Goal: Task Accomplishment & Management: Manage account settings

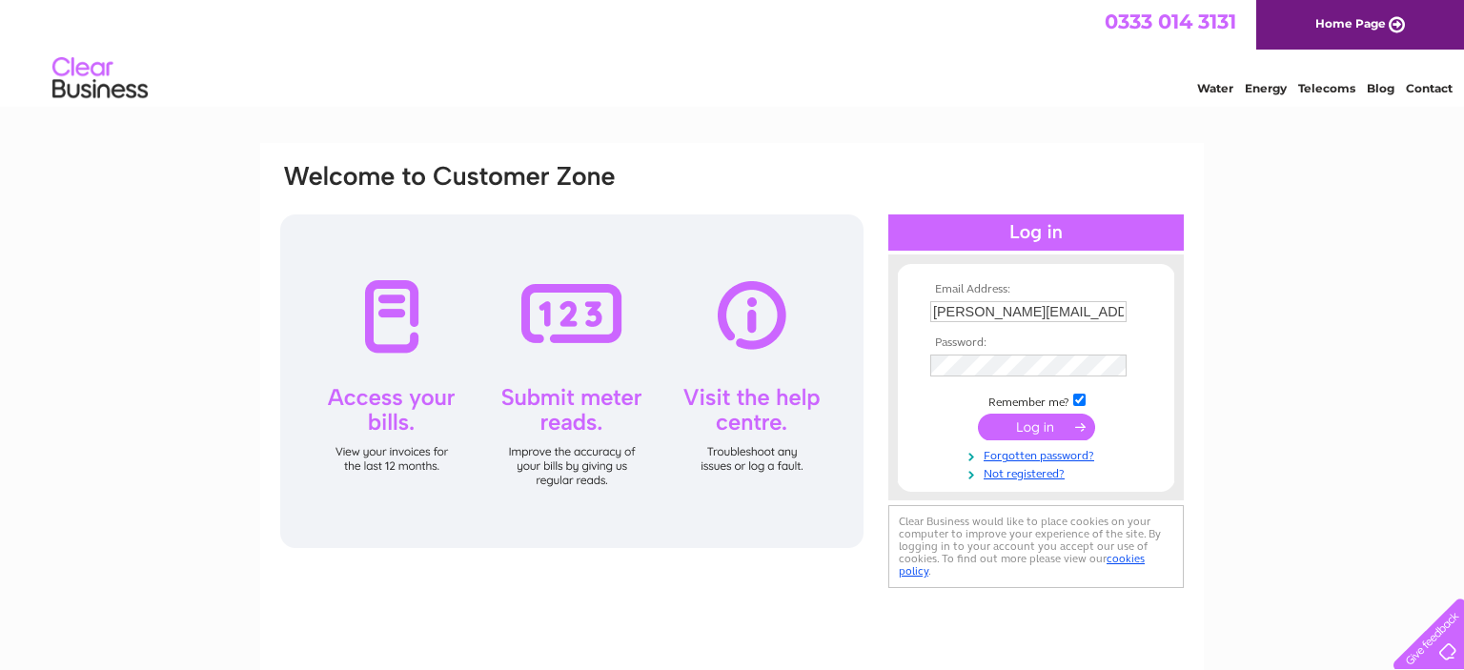
click at [1054, 425] on input "submit" at bounding box center [1036, 427] width 117 height 27
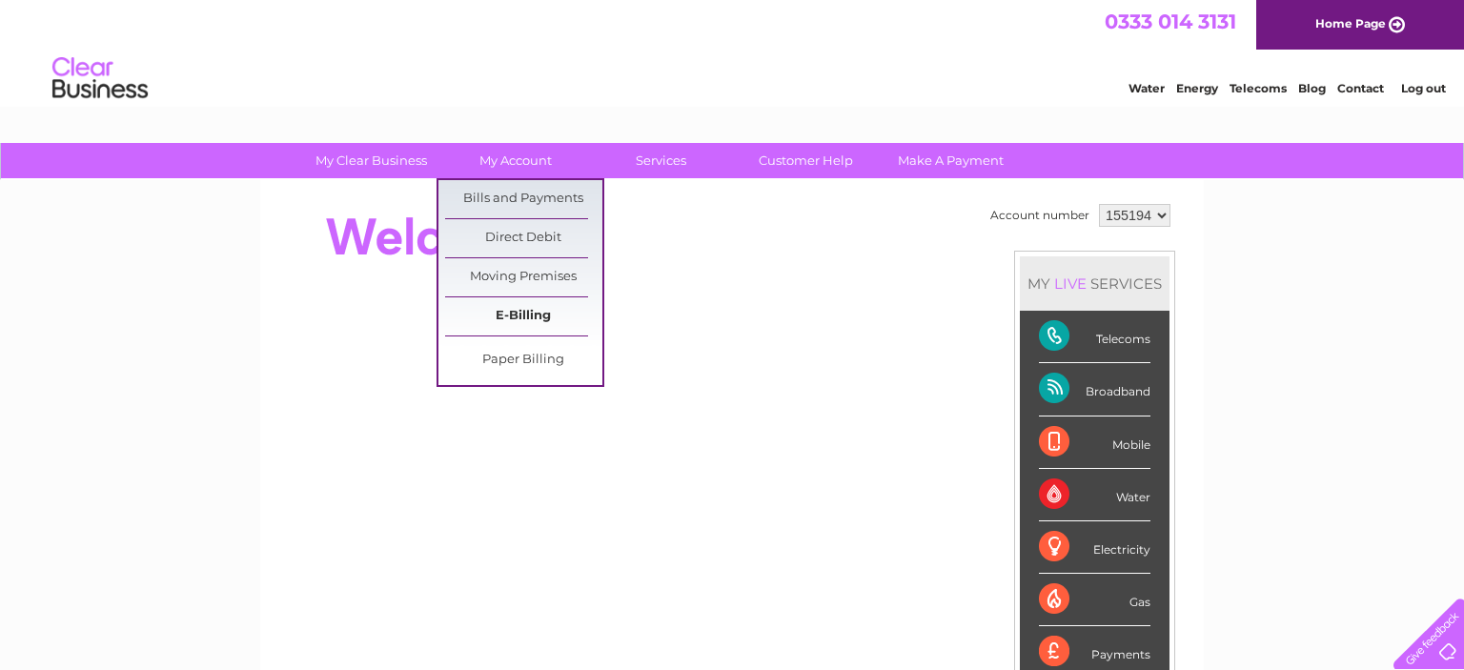
click at [507, 307] on link "E-Billing" at bounding box center [523, 316] width 157 height 38
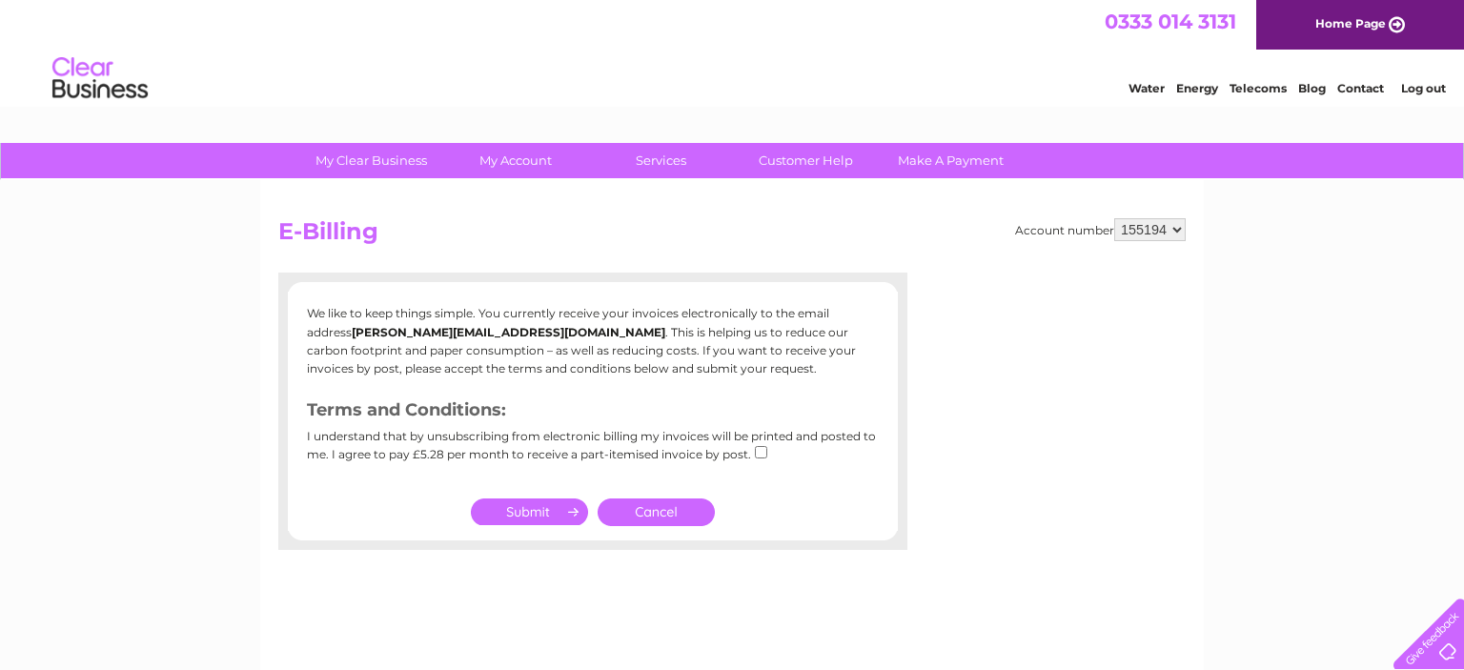
click at [764, 557] on div "Account number 155194 E-Billing We like to keep things simple. You currently re…" at bounding box center [731, 447] width 943 height 534
click at [671, 516] on link "Cancel" at bounding box center [656, 512] width 117 height 28
click at [669, 509] on link "Cancel" at bounding box center [656, 512] width 117 height 28
click at [661, 509] on link "Cancel" at bounding box center [656, 512] width 117 height 28
click at [661, 508] on link "Cancel" at bounding box center [656, 512] width 117 height 28
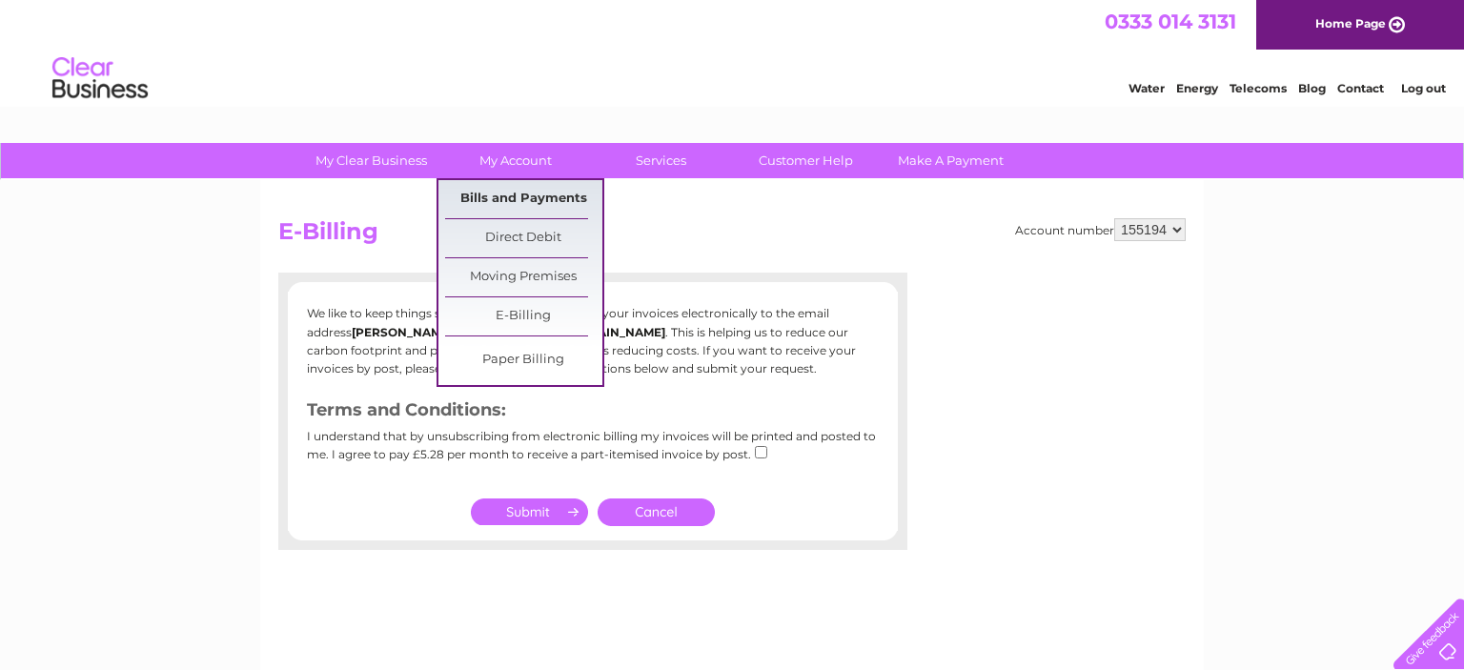
click at [537, 190] on link "Bills and Payments" at bounding box center [523, 199] width 157 height 38
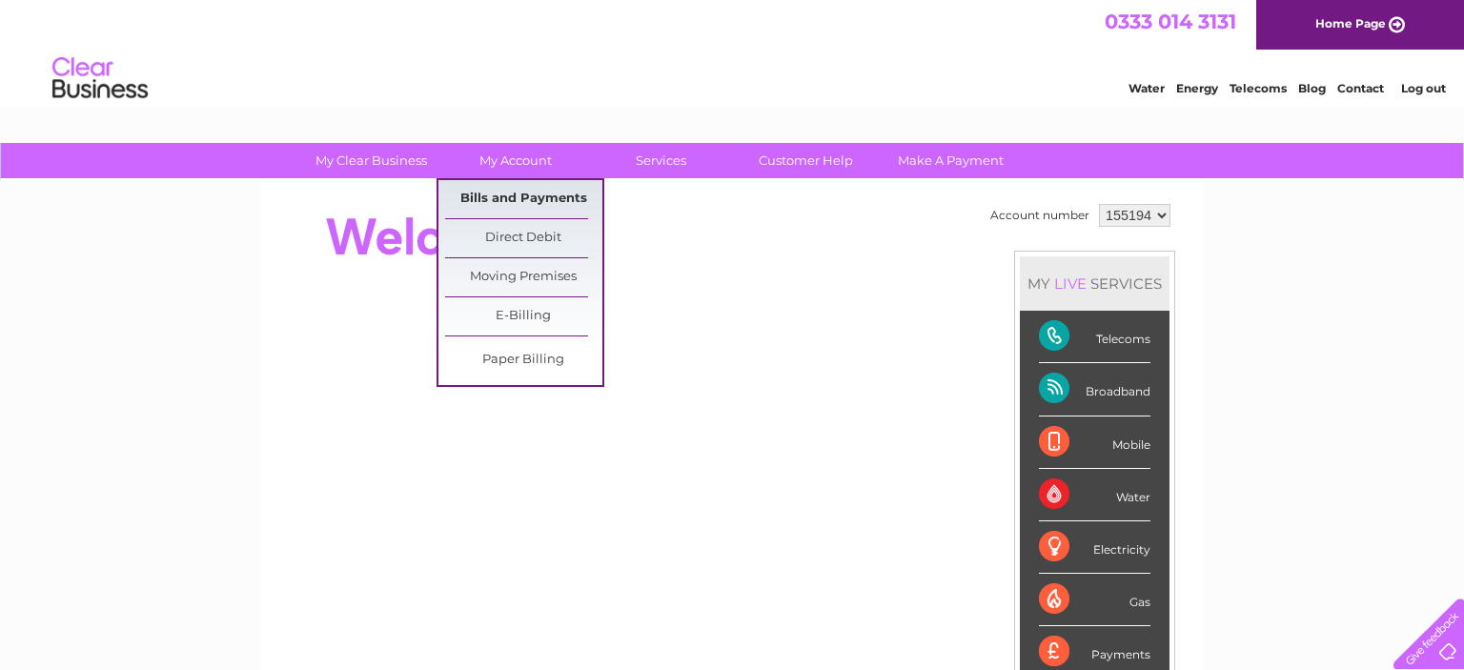
click at [523, 192] on link "Bills and Payments" at bounding box center [523, 199] width 157 height 38
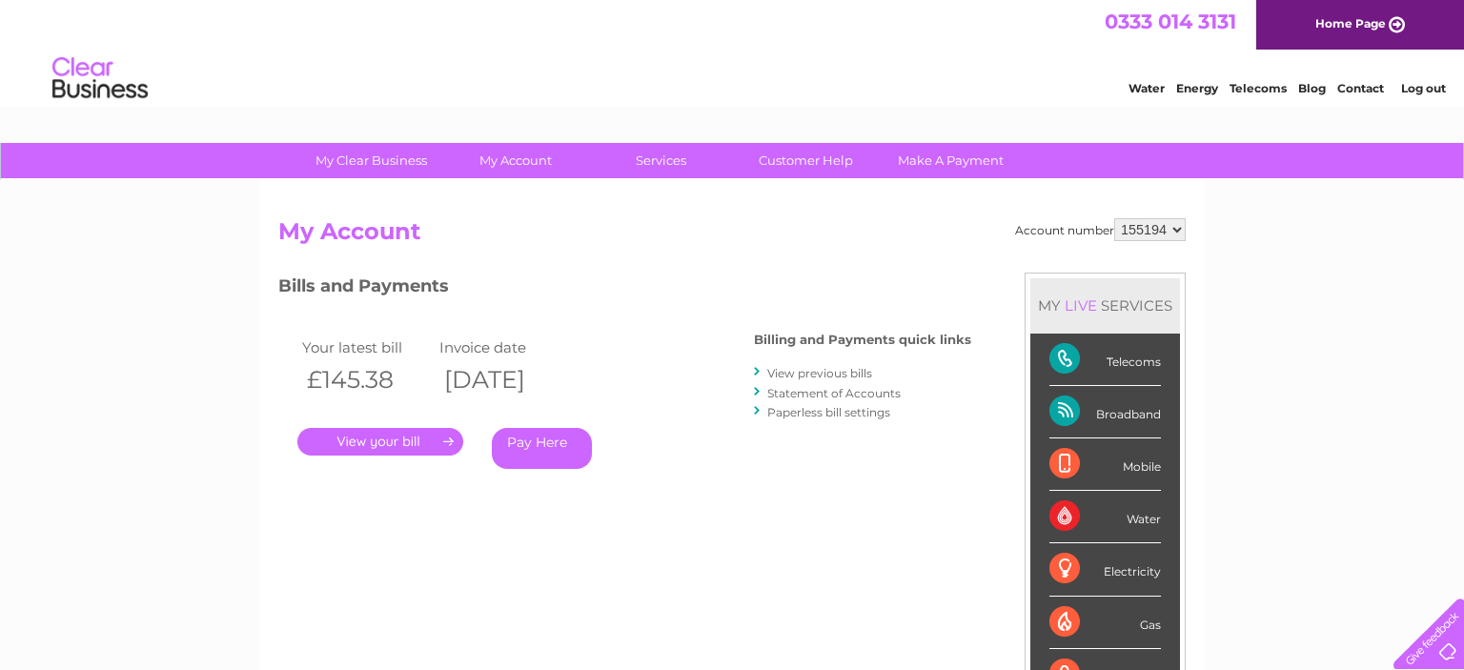
click at [364, 438] on link "." at bounding box center [380, 442] width 166 height 28
